Goal: Task Accomplishment & Management: Use online tool/utility

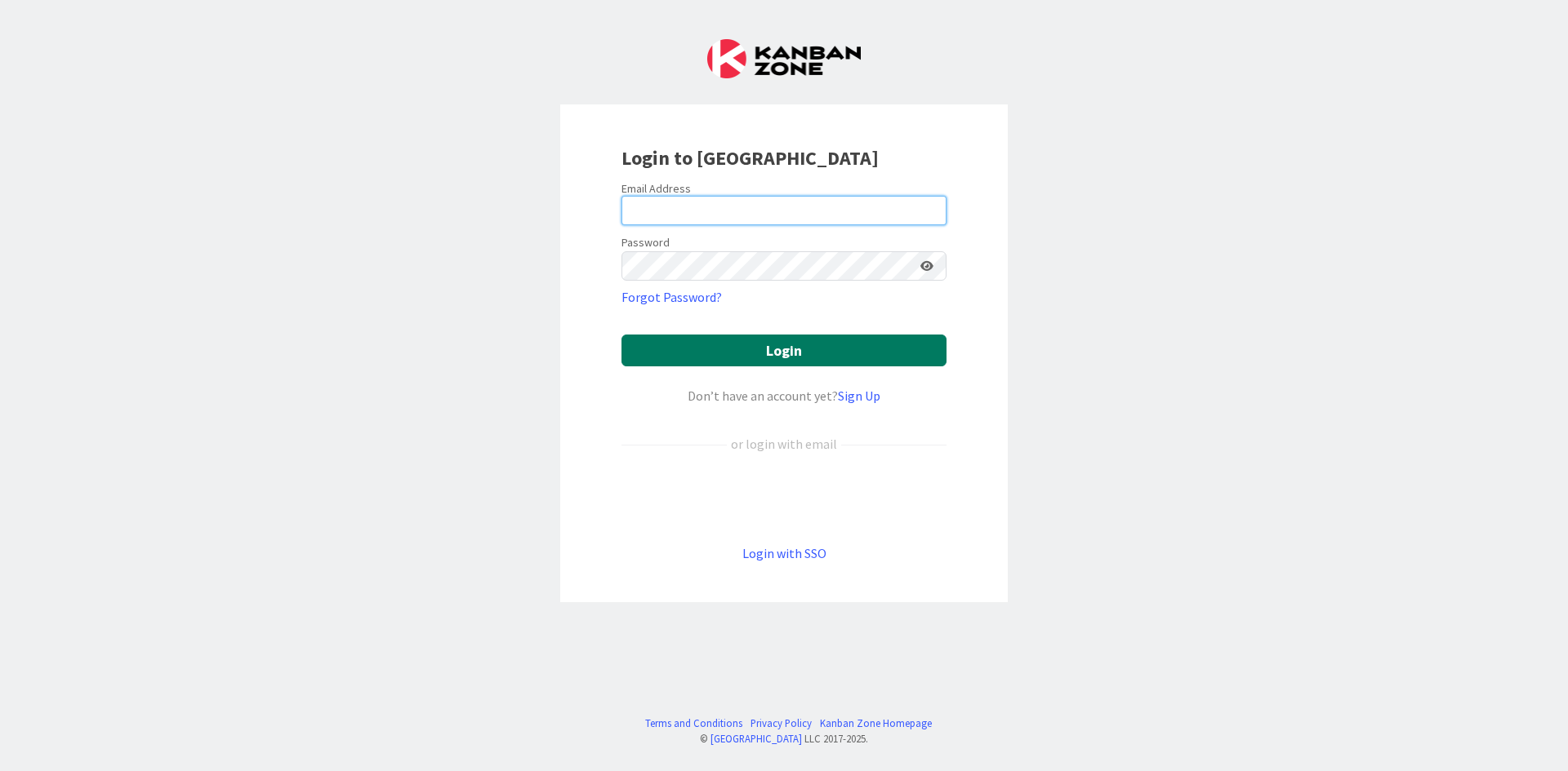
type input "[EMAIL_ADDRESS][DOMAIN_NAME]"
click at [788, 340] on button "Login" at bounding box center [784, 350] width 325 height 31
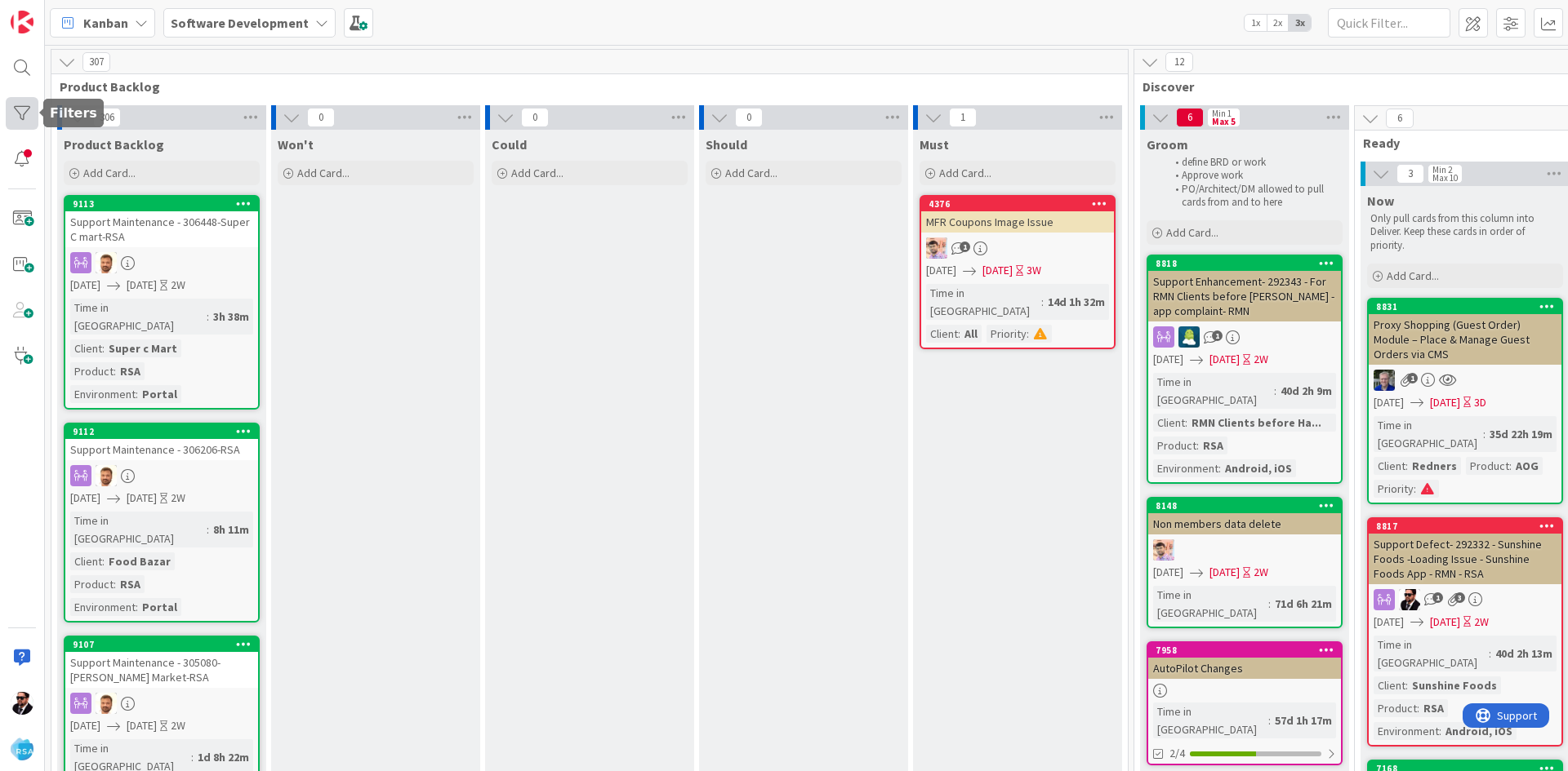
click at [15, 113] on div at bounding box center [22, 113] width 32 height 32
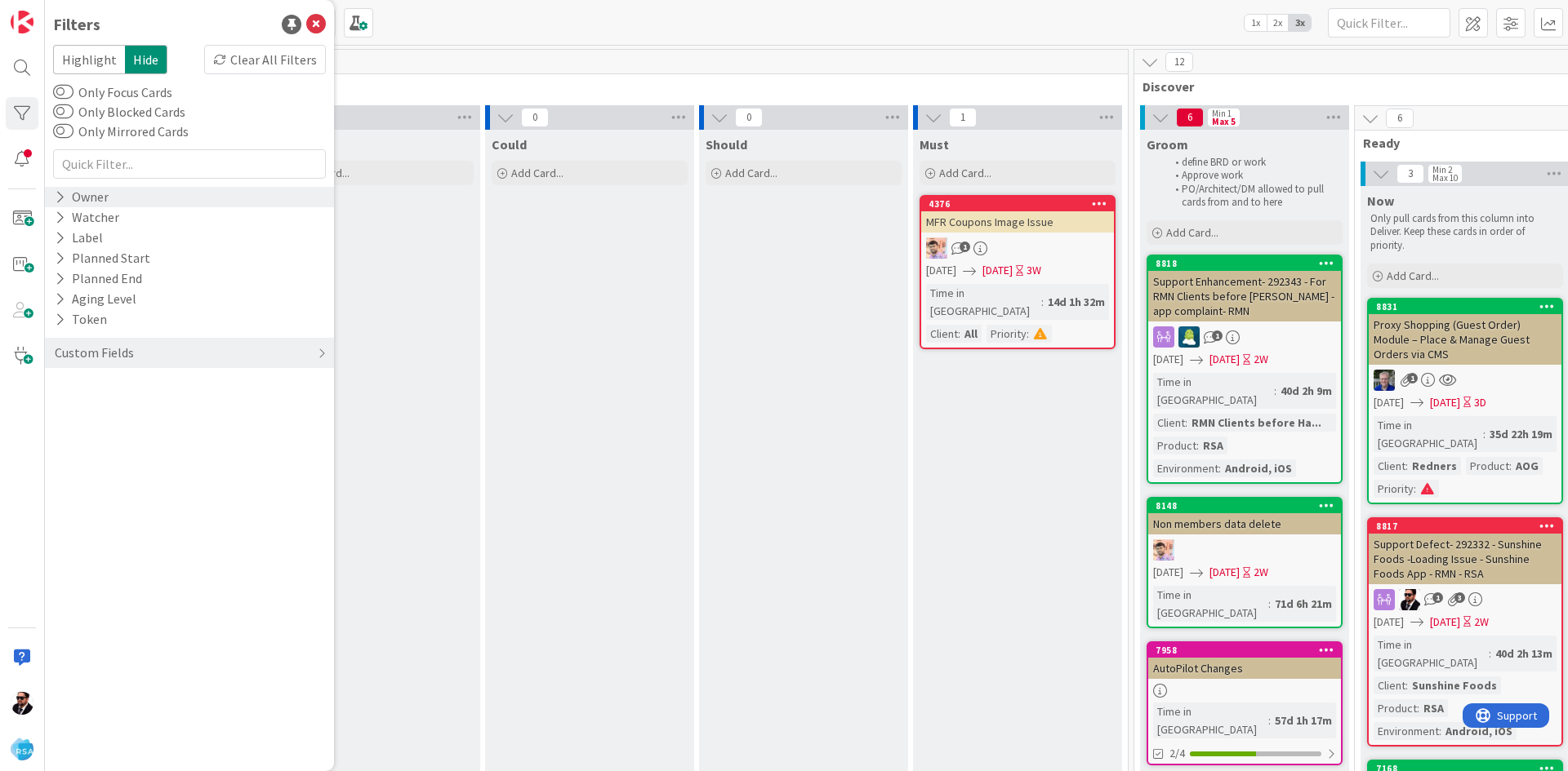
click at [87, 192] on div "Owner" at bounding box center [81, 197] width 57 height 20
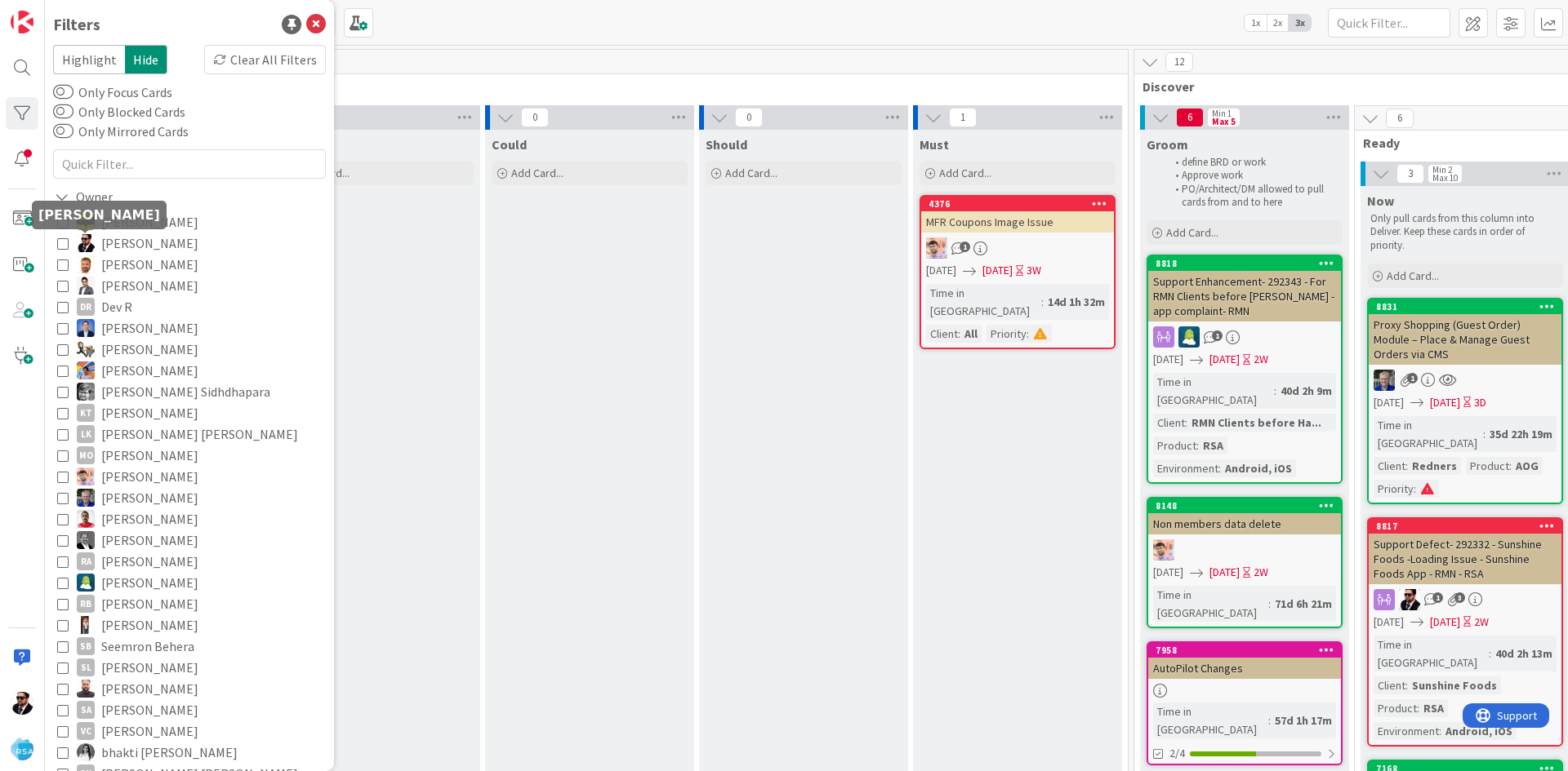
drag, startPoint x: 88, startPoint y: 241, endPoint x: 96, endPoint y: 207, distance: 34.9
click at [88, 240] on img at bounding box center [85, 243] width 18 height 18
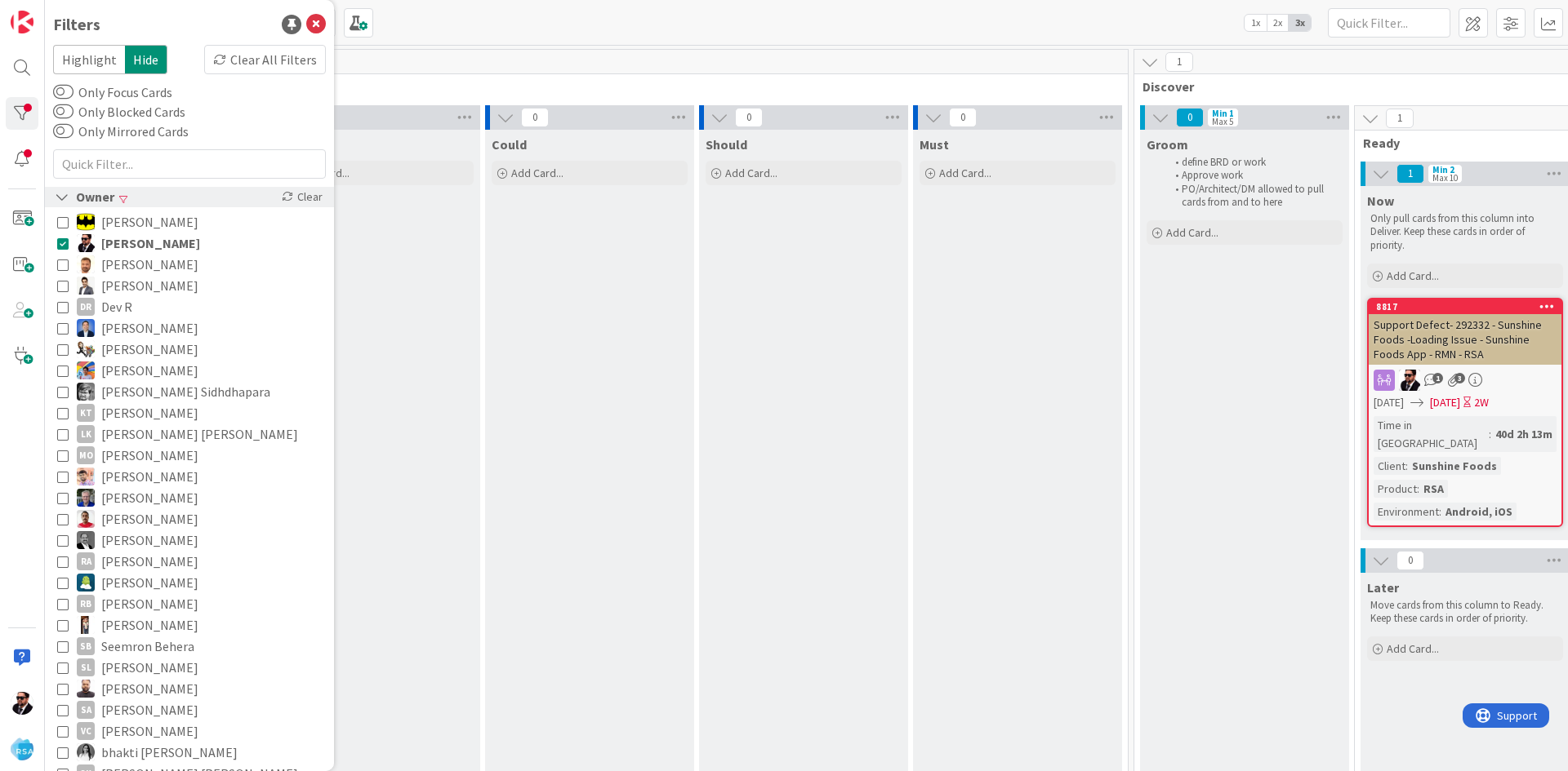
click at [113, 196] on div "Owner" at bounding box center [84, 197] width 63 height 20
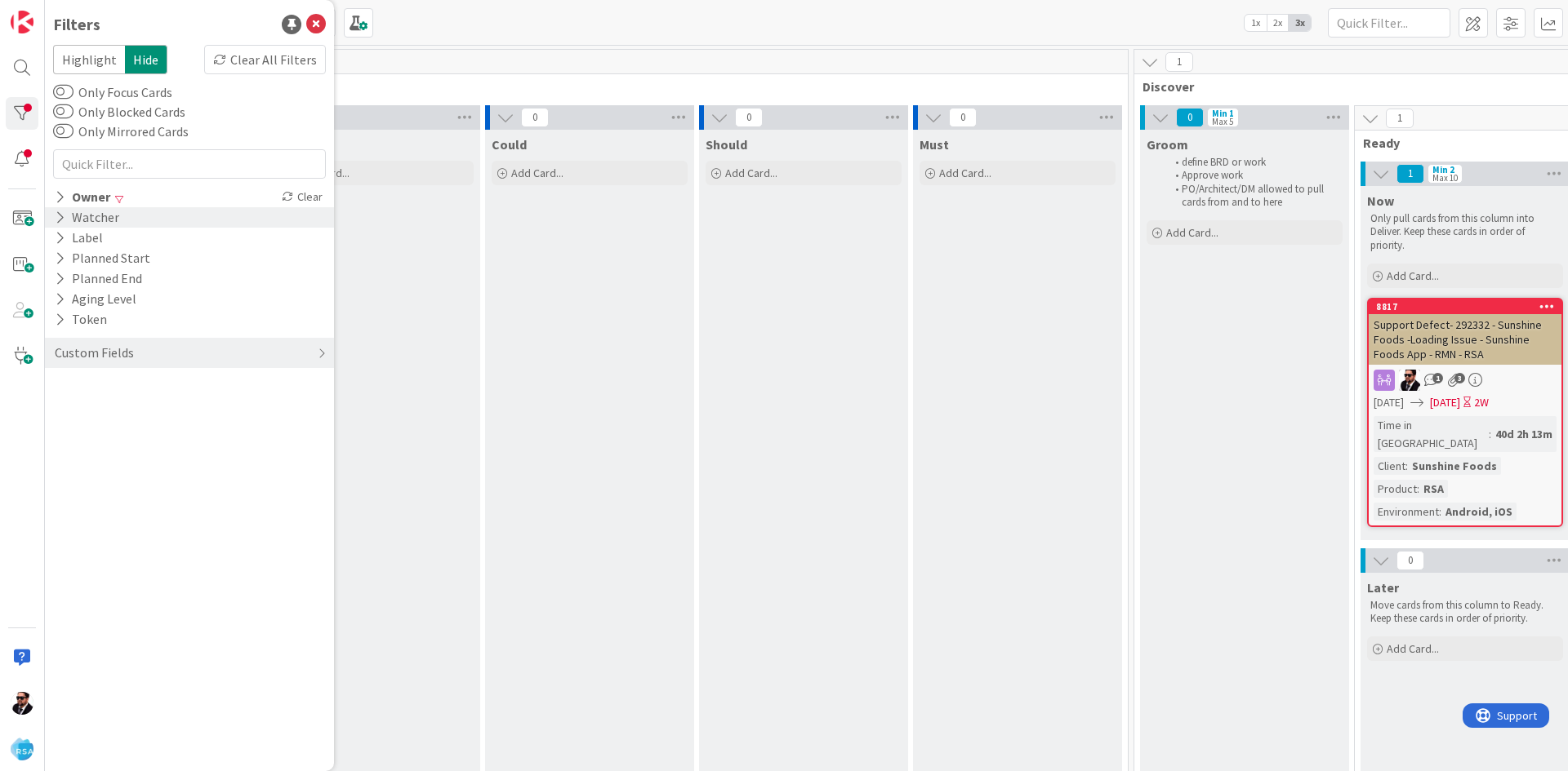
click at [96, 219] on div "Watcher" at bounding box center [87, 218] width 68 height 20
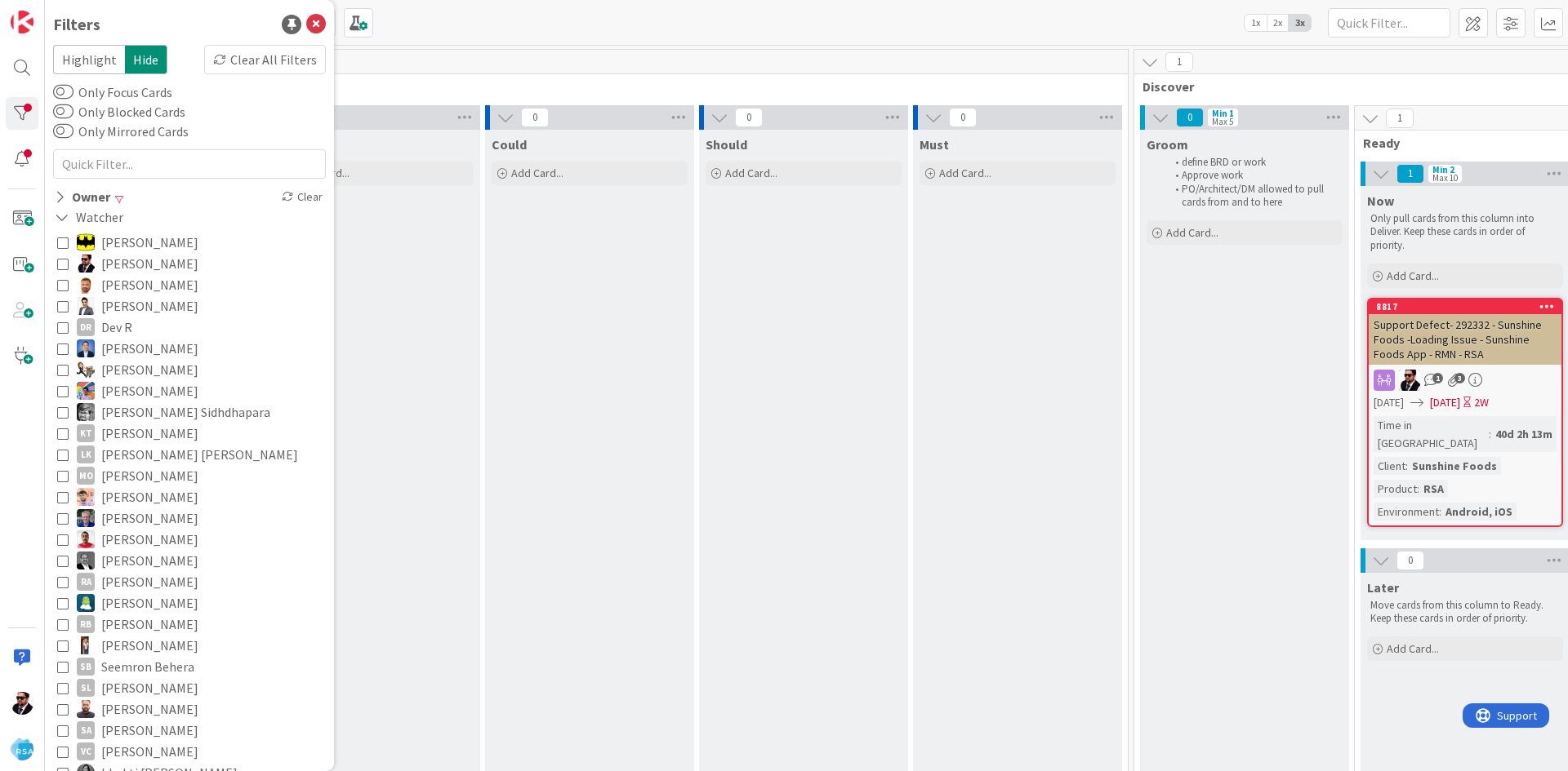
click at [102, 259] on span "[PERSON_NAME]" at bounding box center [150, 264] width 97 height 21
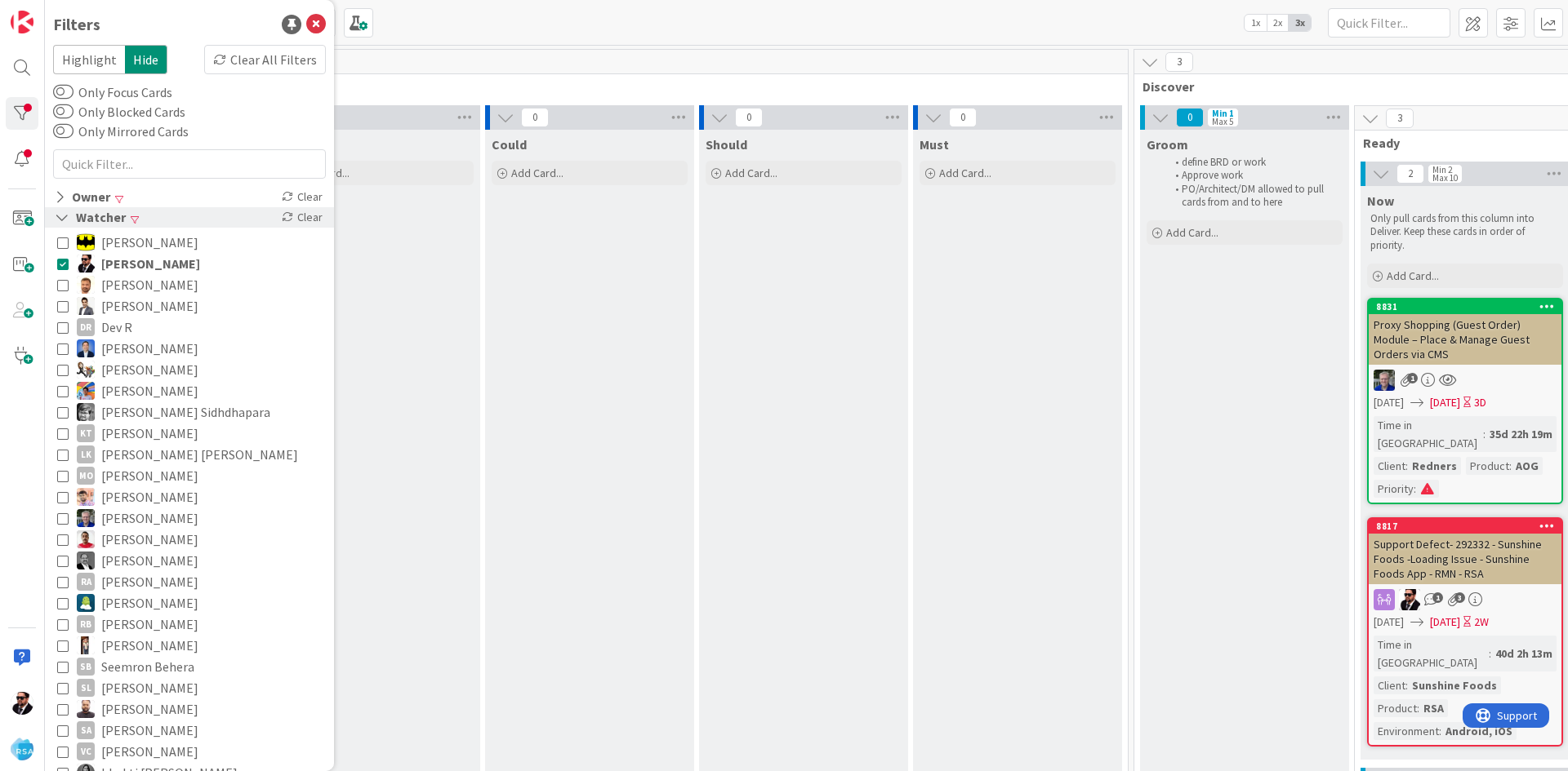
click at [72, 209] on div "Watcher" at bounding box center [89, 218] width 74 height 20
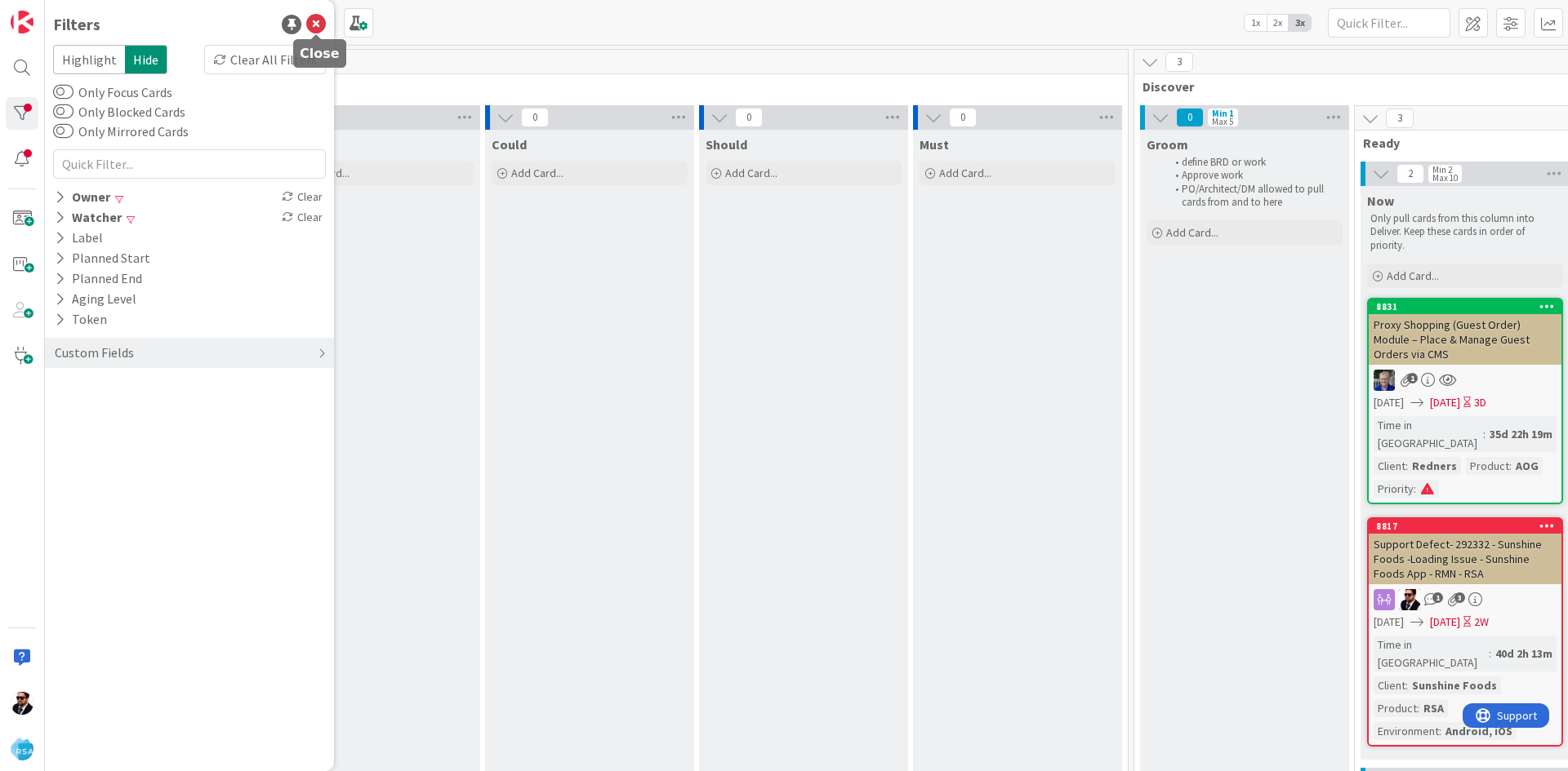
click at [312, 21] on icon at bounding box center [315, 24] width 20 height 20
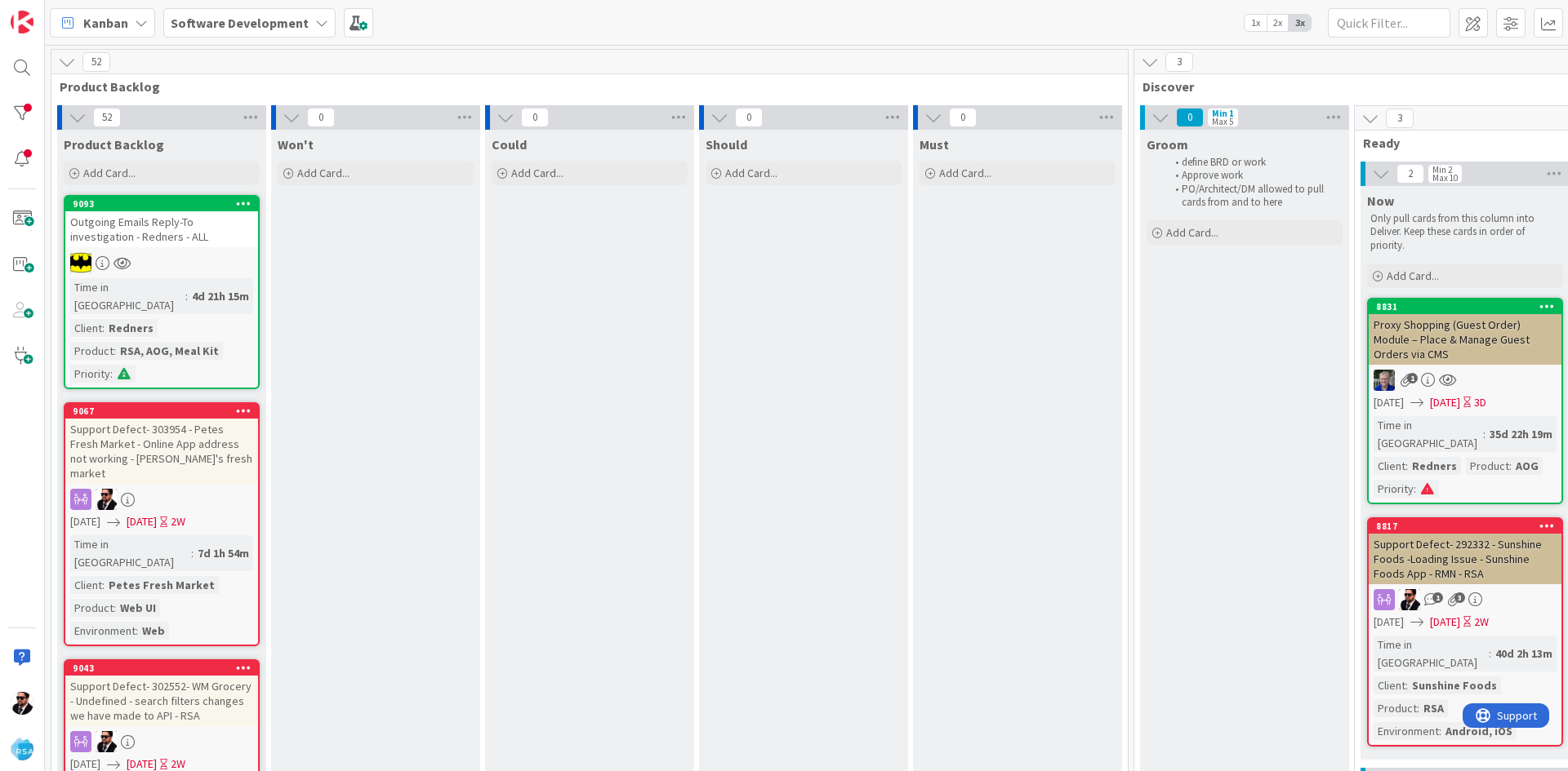
click at [62, 57] on icon at bounding box center [66, 61] width 18 height 18
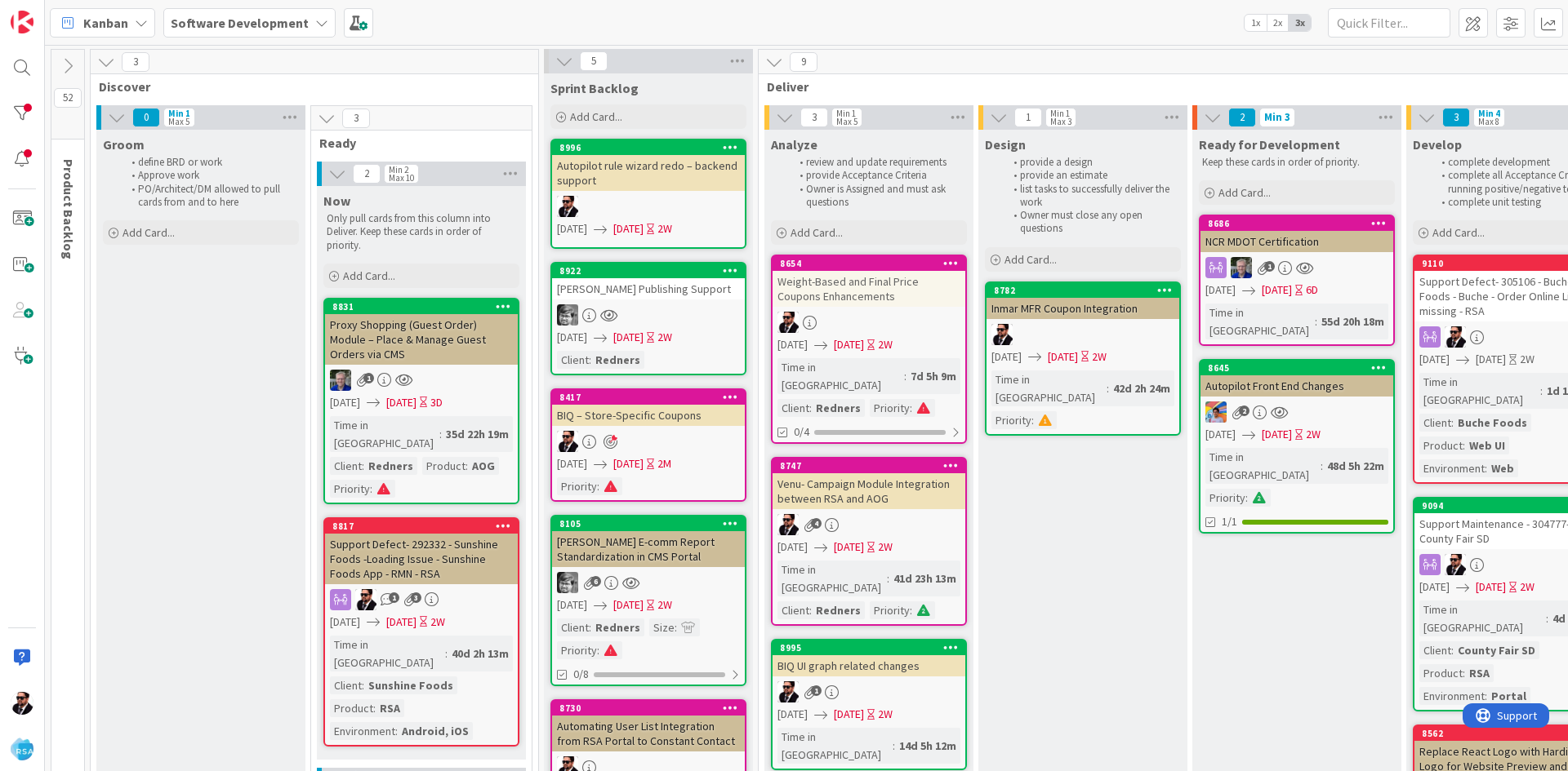
click at [94, 60] on div "3" at bounding box center [315, 62] width 447 height 25
click at [108, 64] on icon at bounding box center [105, 61] width 18 height 18
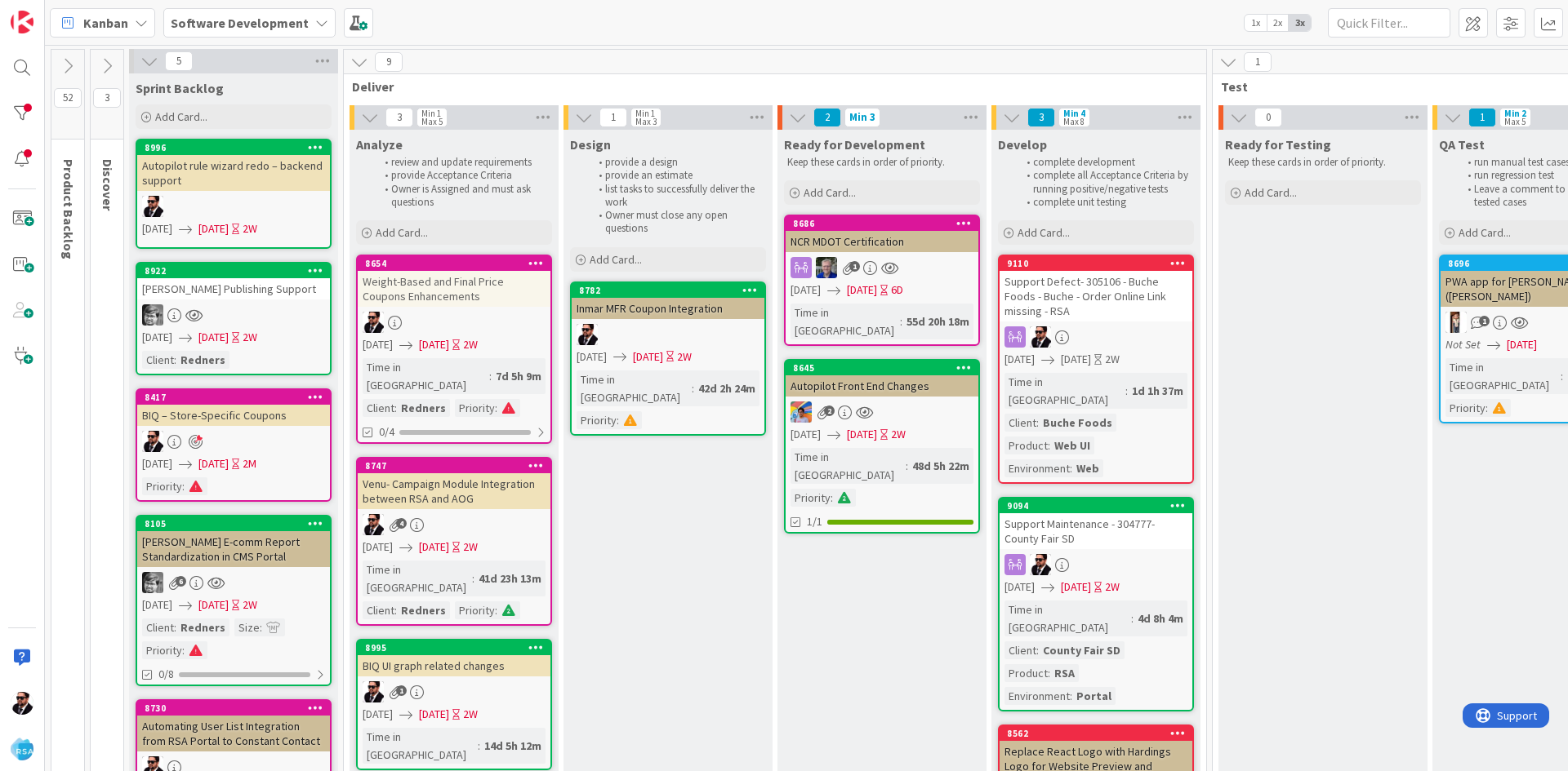
click at [401, 294] on div "Weight-Based and Final Price Coupons Enhancements" at bounding box center [454, 289] width 193 height 36
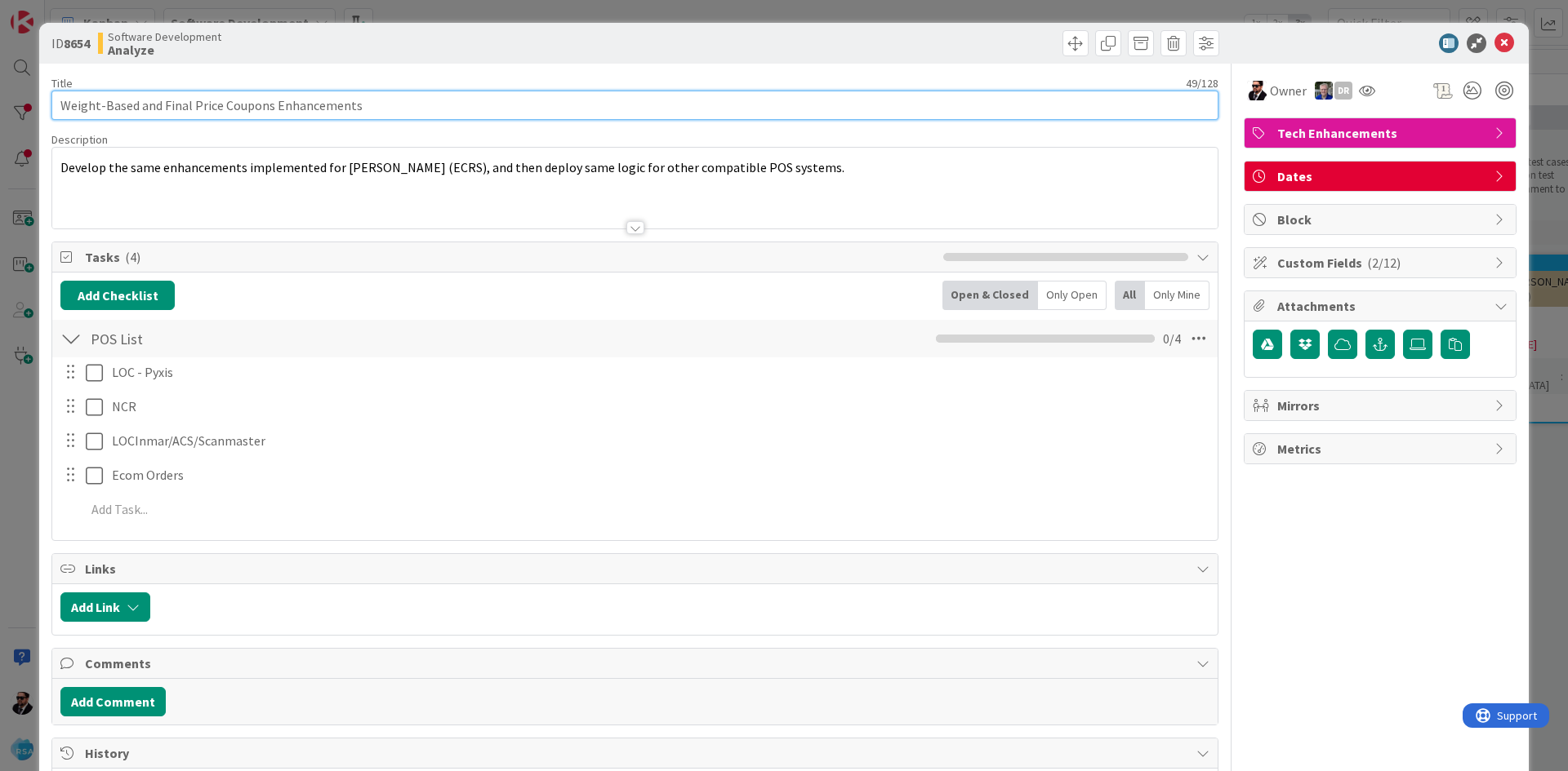
click at [385, 113] on input "Weight-Based and Final Price Coupons Enhancements" at bounding box center [634, 105] width 1167 height 30
click at [387, 113] on input "Weight-Based and Final Price Coupons Enhancements" at bounding box center [634, 105] width 1167 height 30
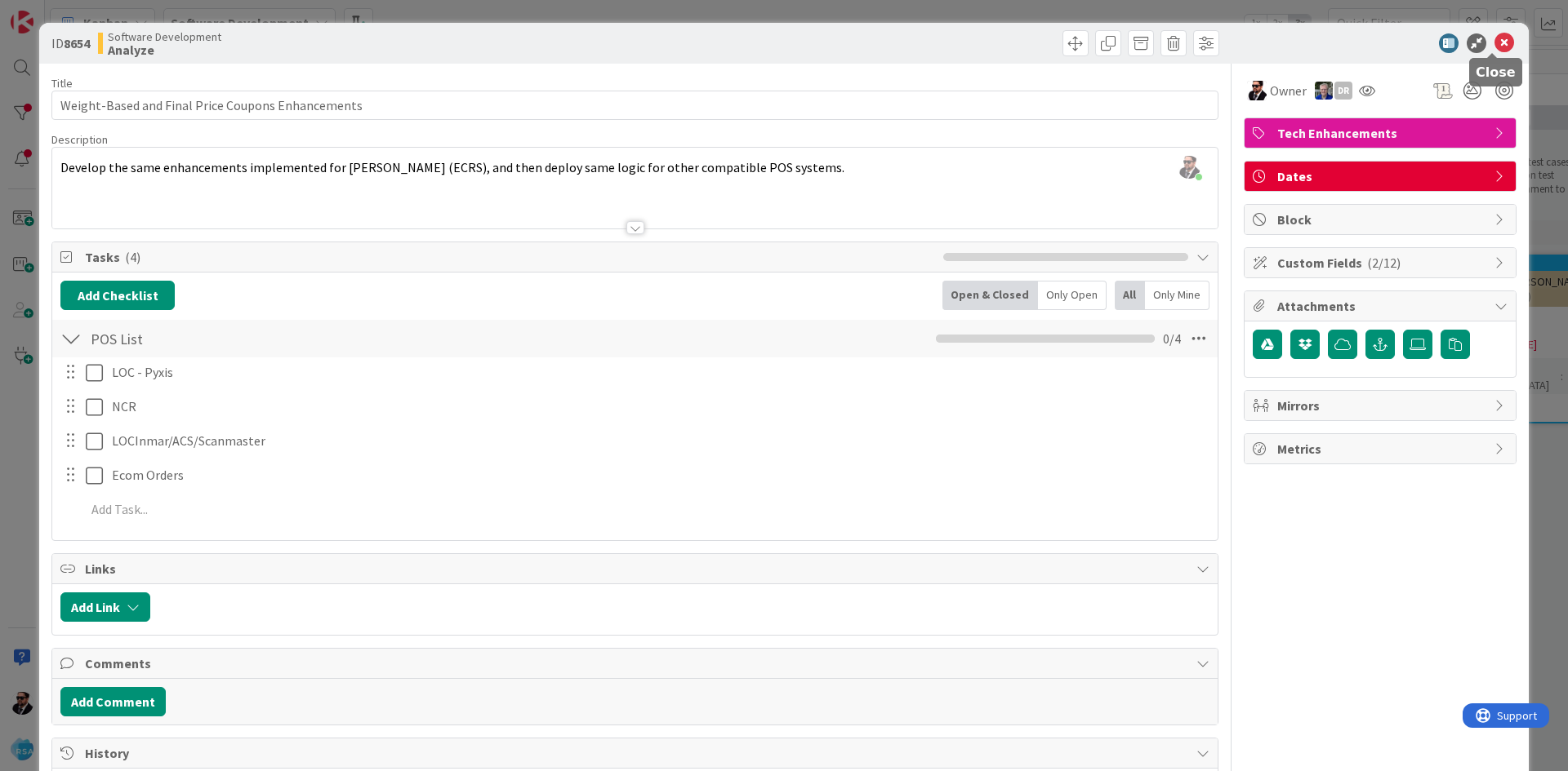
click at [1498, 44] on icon at bounding box center [1503, 43] width 20 height 20
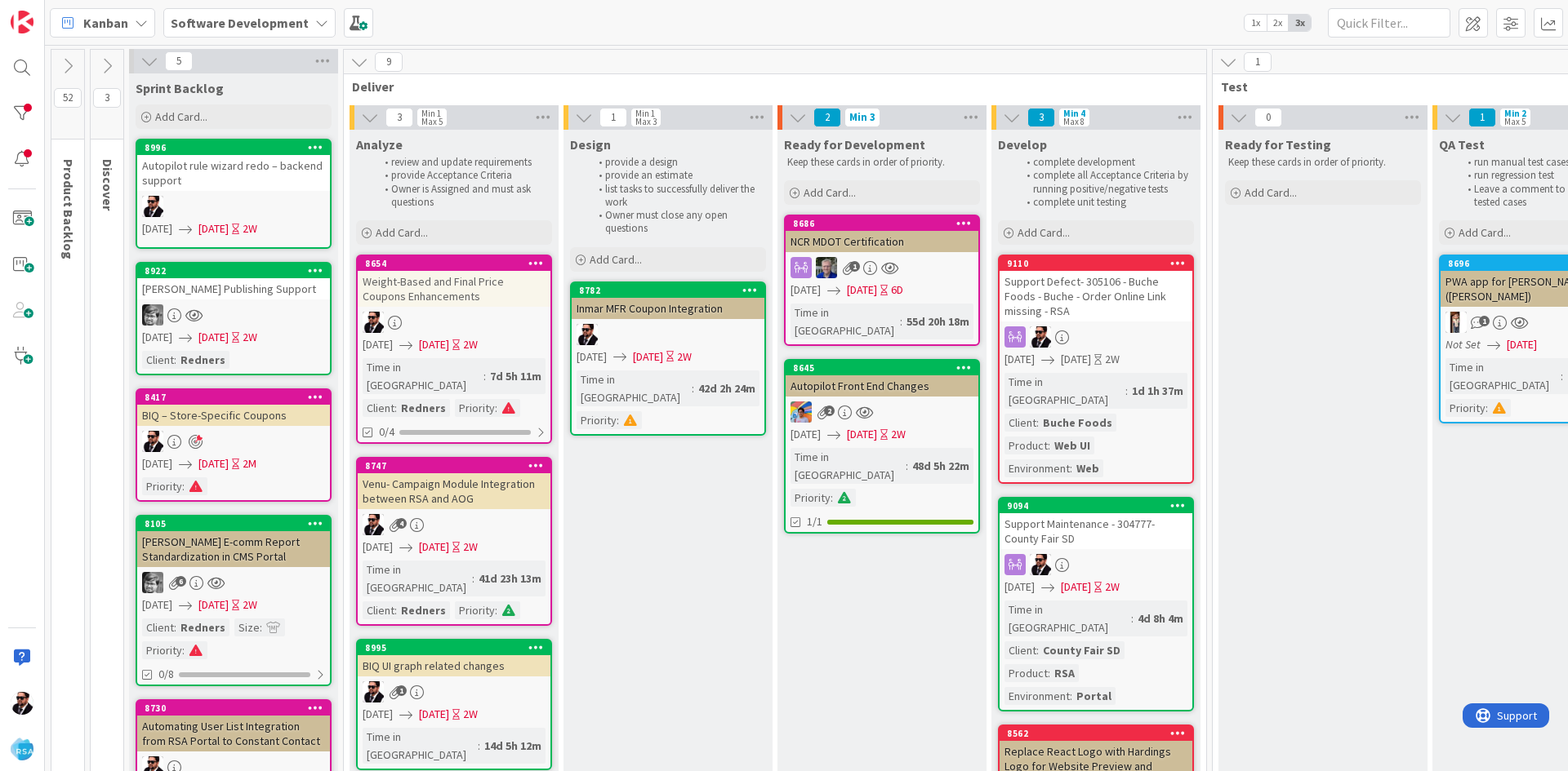
click at [1172, 258] on icon at bounding box center [1178, 262] width 15 height 11
